Goal: Task Accomplishment & Management: Use online tool/utility

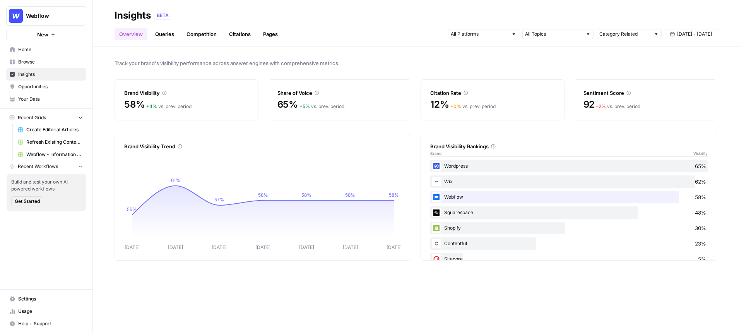
click at [514, 34] on div at bounding box center [513, 33] width 5 height 5
click at [649, 60] on span "Track your brand's visibility performance across answer engines with comprehens…" at bounding box center [416, 63] width 603 height 8
click at [685, 36] on span "[DATE] - [DATE]" at bounding box center [694, 34] width 35 height 7
click at [166, 32] on link "Queries" at bounding box center [165, 34] width 28 height 12
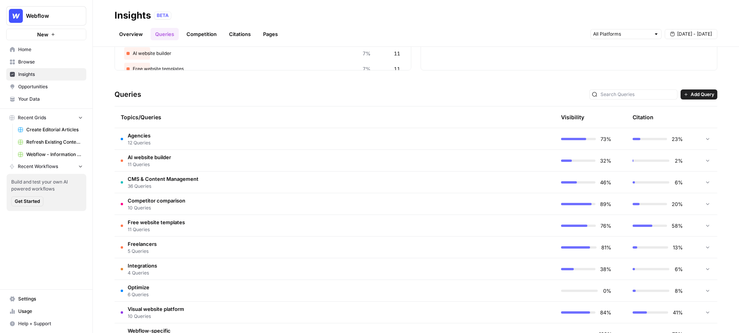
scroll to position [139, 0]
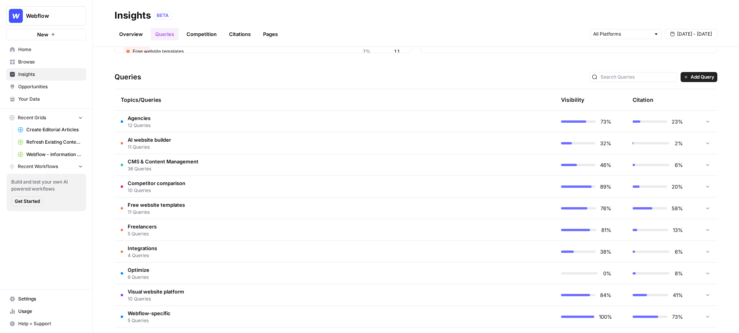
click at [144, 161] on span "CMS & Content Management" at bounding box center [163, 162] width 71 height 8
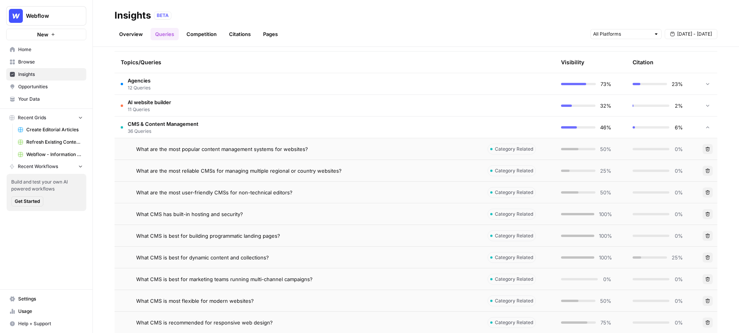
scroll to position [183, 0]
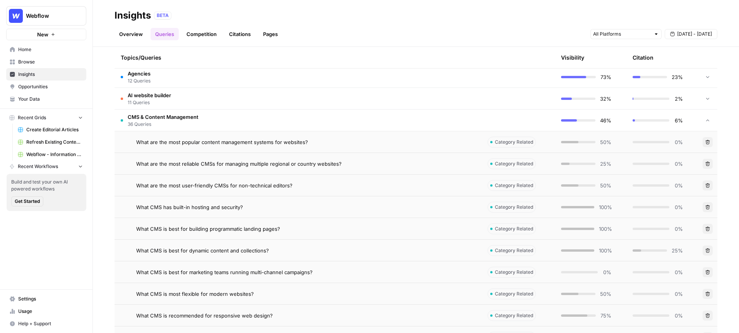
click at [228, 143] on span "What are the most popular content management systems for websites?" at bounding box center [222, 142] width 172 height 8
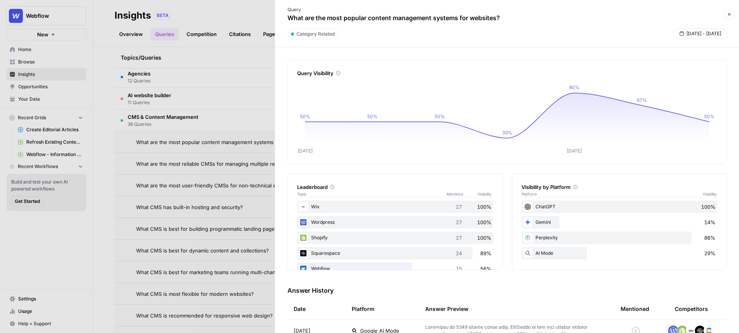
drag, startPoint x: 504, startPoint y: 20, endPoint x: 284, endPoint y: 20, distance: 219.8
click at [284, 20] on div "Query What are the most popular content management systems for websites?" at bounding box center [394, 14] width 228 height 22
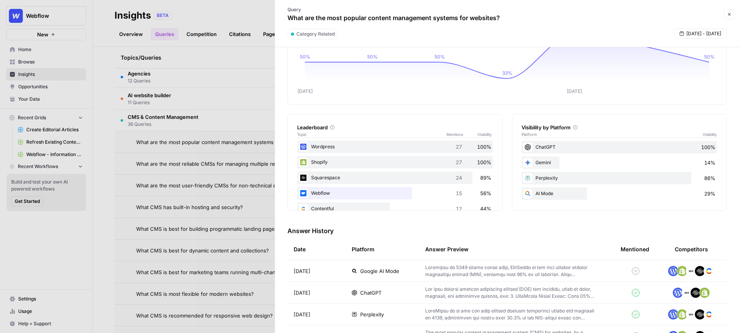
scroll to position [16, 0]
drag, startPoint x: 461, startPoint y: 194, endPoint x: 454, endPoint y: 194, distance: 7.4
click at [454, 194] on div "Webflow 15 56%" at bounding box center [395, 193] width 196 height 12
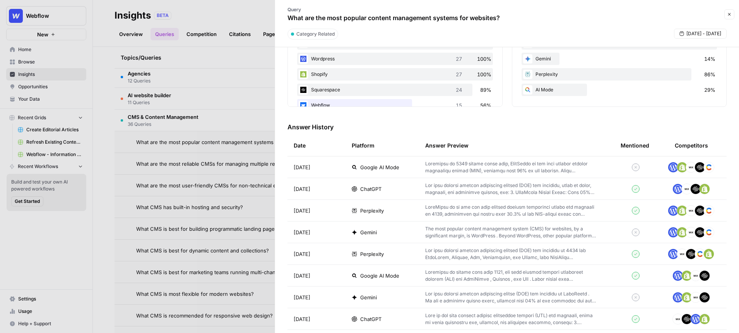
scroll to position [170, 0]
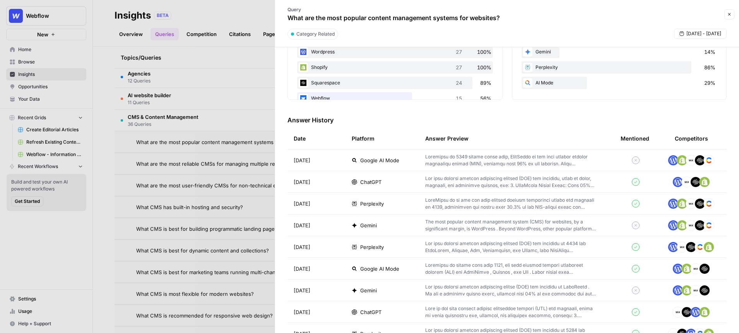
click at [477, 159] on p at bounding box center [510, 160] width 171 height 14
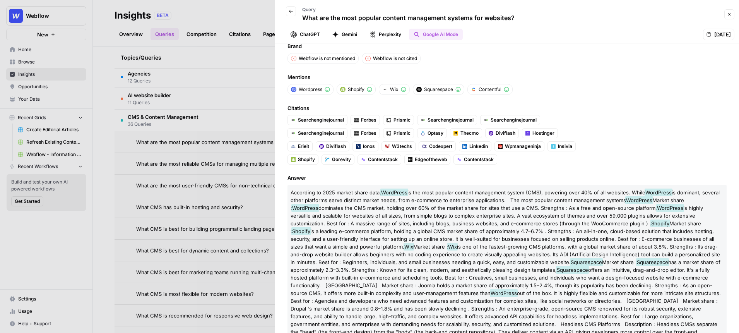
scroll to position [2, 0]
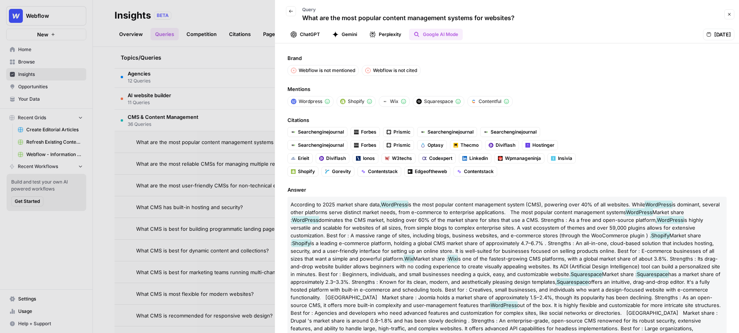
drag, startPoint x: 425, startPoint y: 68, endPoint x: 288, endPoint y: 69, distance: 136.2
click at [288, 69] on div "Webflow is not mentioned Webflow is not cited" at bounding box center [507, 70] width 439 height 11
click at [731, 14] on icon "button" at bounding box center [729, 14] width 5 height 5
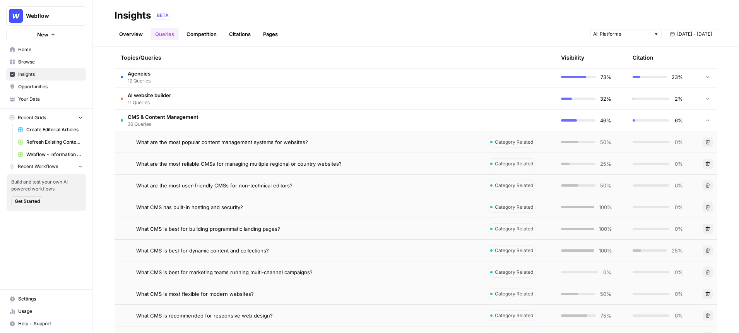
click at [27, 84] on span "Opportunities" at bounding box center [50, 86] width 65 height 7
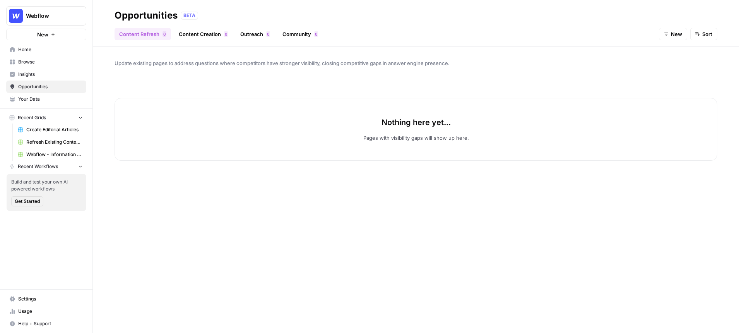
click at [673, 35] on span "New" at bounding box center [676, 34] width 11 height 8
click at [675, 55] on span "All" at bounding box center [679, 52] width 27 height 8
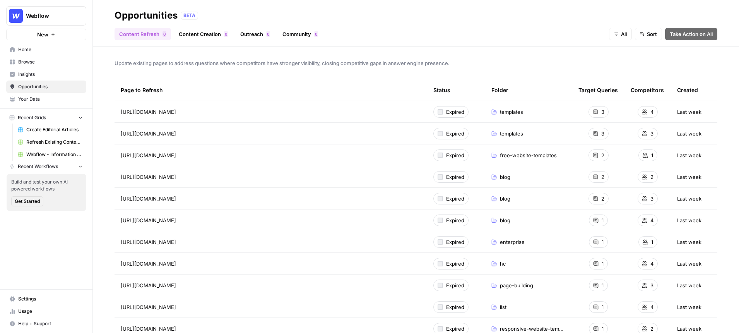
click at [205, 35] on link "Content Creation 0" at bounding box center [203, 34] width 58 height 12
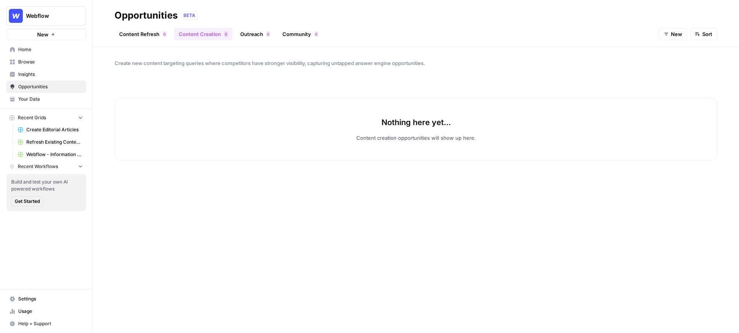
click at [671, 34] on button "New" at bounding box center [673, 34] width 28 height 12
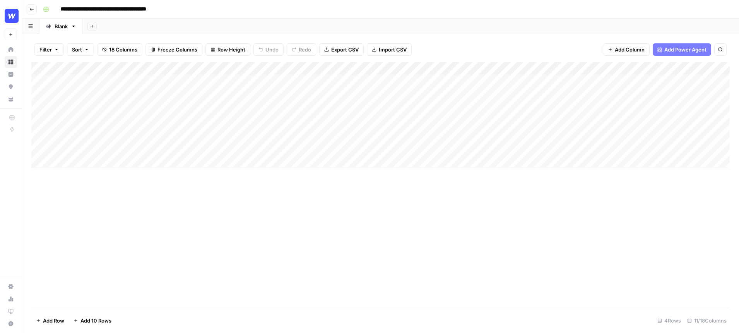
click at [339, 80] on div "Add Column" at bounding box center [380, 115] width 699 height 106
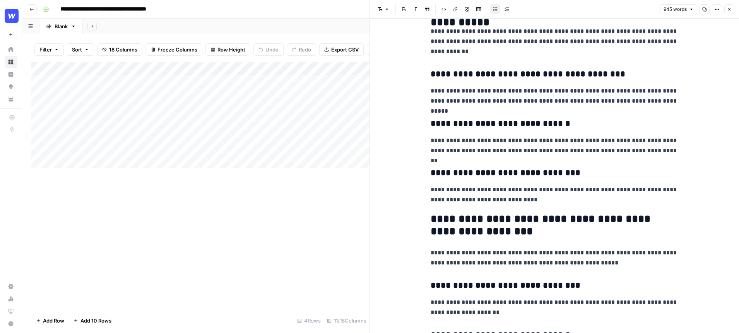
scroll to position [348, 0]
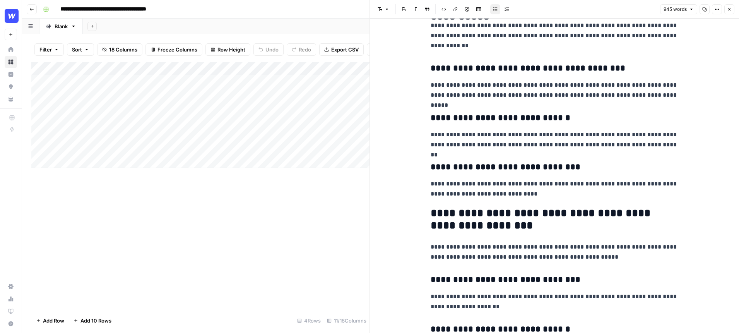
click at [728, 11] on icon "button" at bounding box center [729, 9] width 5 height 5
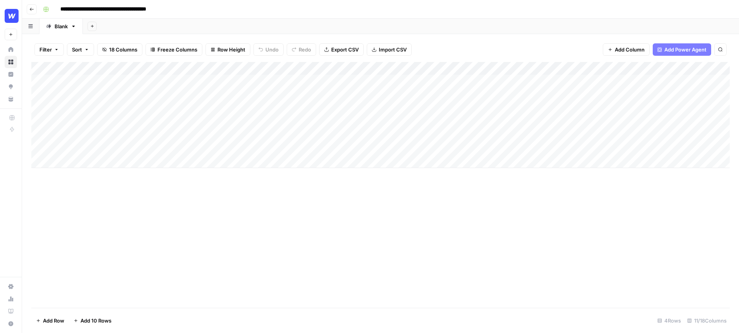
click at [628, 81] on div "Add Column" at bounding box center [380, 115] width 699 height 106
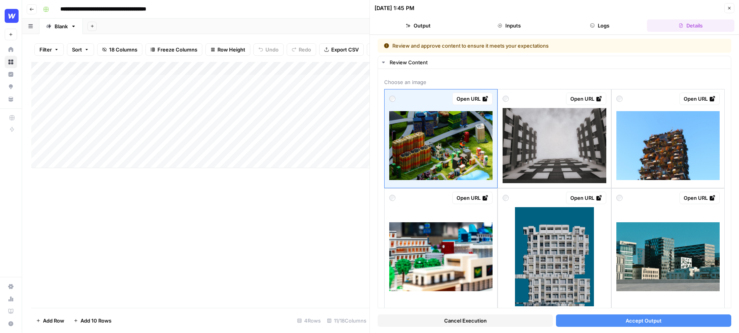
click at [731, 5] on button "Close" at bounding box center [729, 8] width 10 height 10
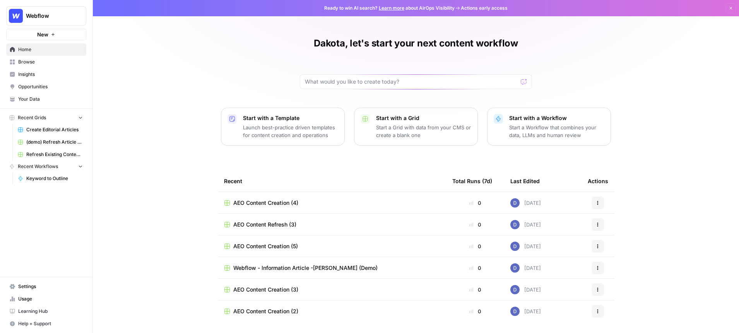
click at [34, 97] on span "Your Data" at bounding box center [50, 99] width 65 height 7
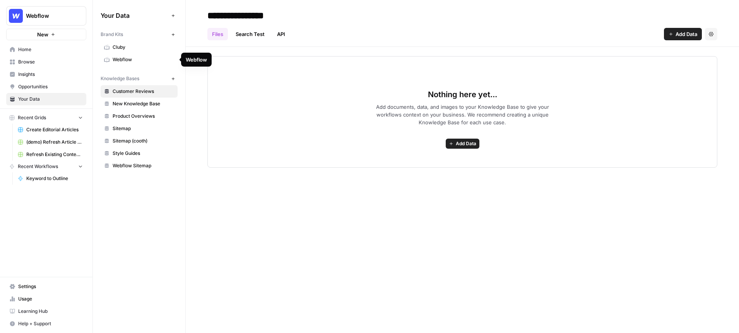
click at [136, 58] on span "Webflow" at bounding box center [144, 59] width 62 height 7
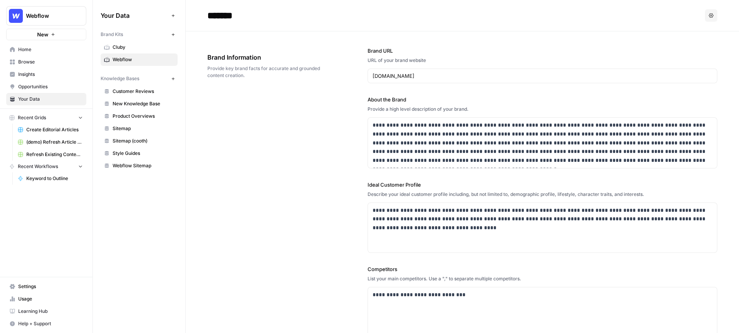
click at [172, 79] on icon "button" at bounding box center [173, 79] width 4 height 4
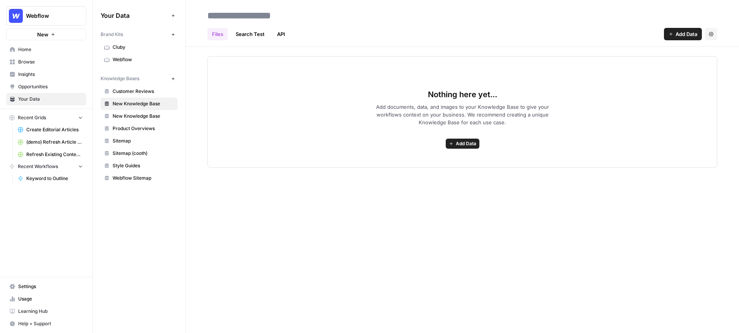
click at [687, 31] on span "Add Data" at bounding box center [687, 34] width 22 height 8
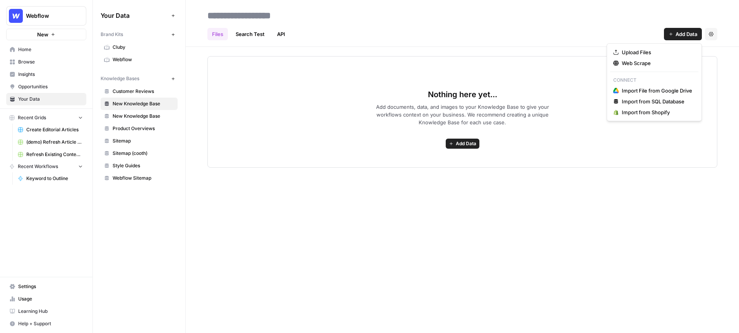
click at [456, 144] on span "Add Data" at bounding box center [466, 143] width 21 height 7
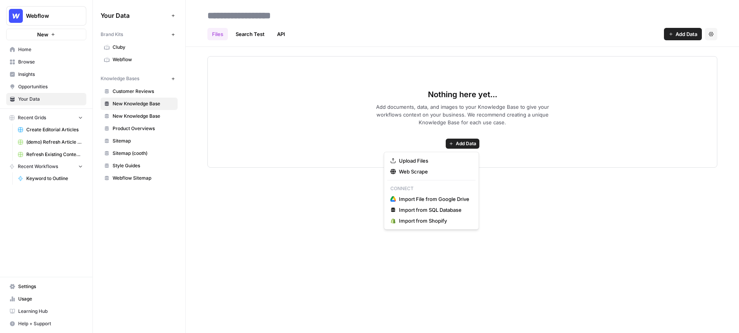
click at [324, 204] on div "Files Search Test API Add Data Settings Nothing here yet... Add documents, data…" at bounding box center [462, 166] width 553 height 333
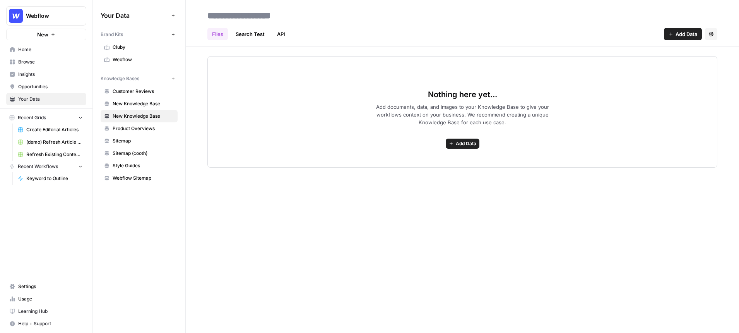
click at [76, 16] on icon "Workspace: Webflow" at bounding box center [80, 16] width 8 height 8
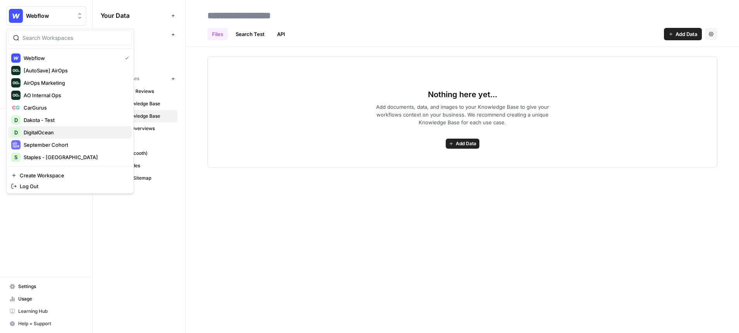
click at [63, 134] on span "DigitalOcean" at bounding box center [75, 132] width 102 height 8
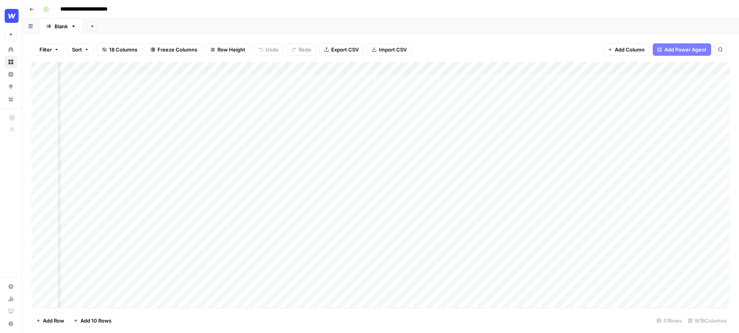
scroll to position [0, 62]
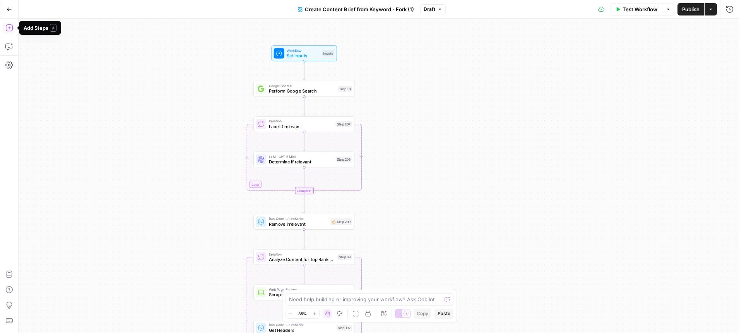
click at [7, 29] on icon "button" at bounding box center [9, 28] width 8 height 8
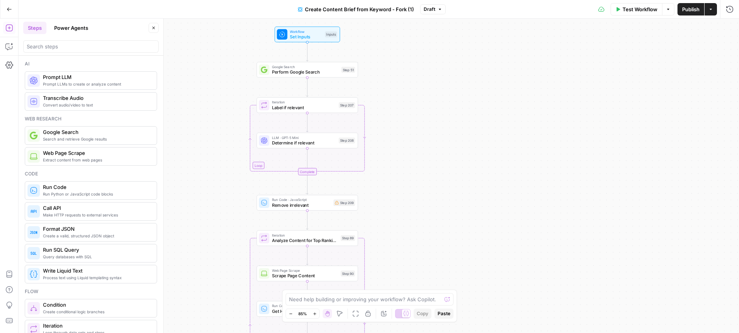
click at [72, 31] on button "Power Agents" at bounding box center [71, 28] width 43 height 12
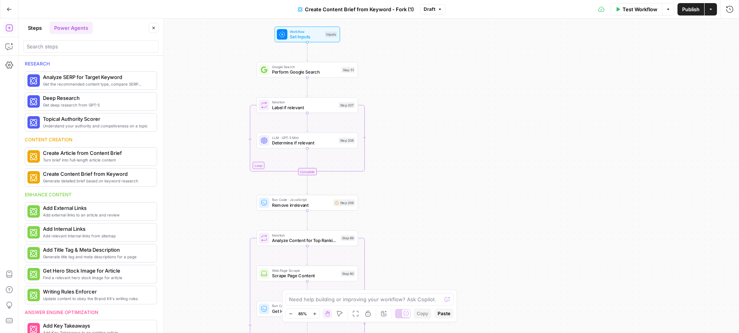
click at [34, 26] on button "Steps" at bounding box center [34, 28] width 23 height 12
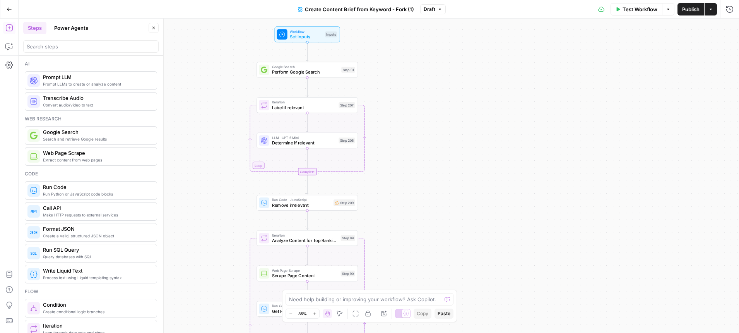
click at [154, 27] on icon "button" at bounding box center [153, 28] width 3 height 3
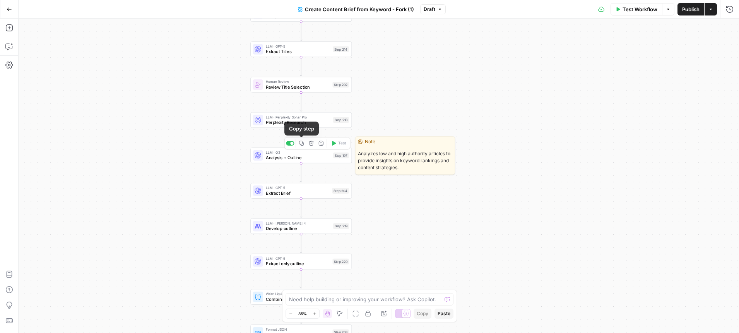
click at [292, 154] on span "Analysis + Outline" at bounding box center [298, 157] width 65 height 7
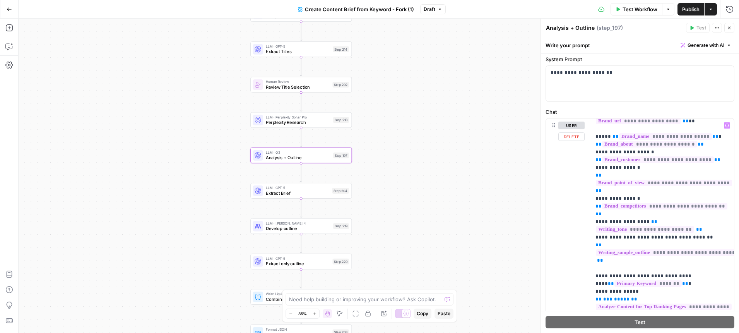
scroll to position [39, 0]
